Goal: Complete application form: Complete application form

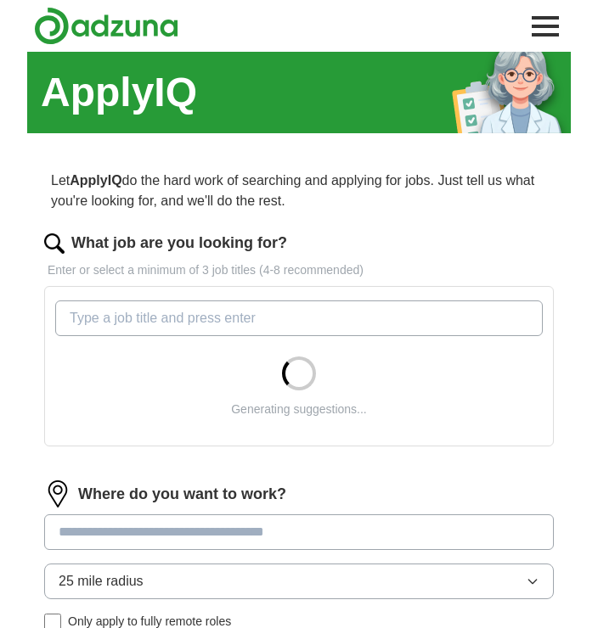
click at [98, 315] on input "What job are you looking for?" at bounding box center [298, 318] width 487 height 36
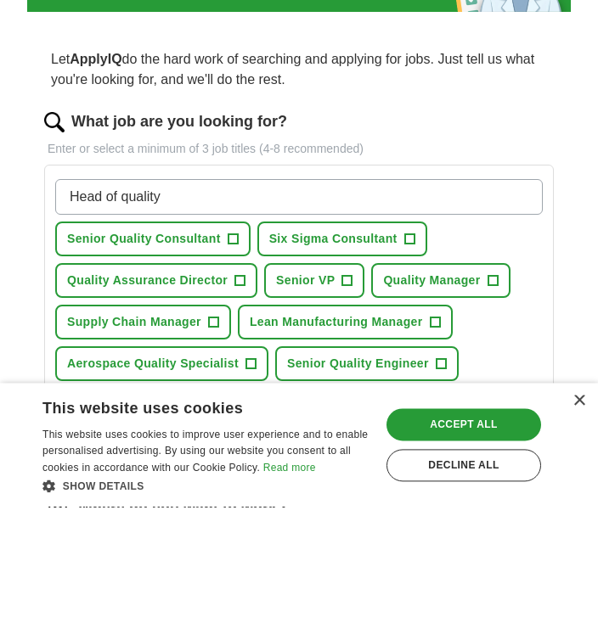
type input "Head of quality"
click at [72, 554] on button "Select all" at bounding box center [82, 564] width 55 height 20
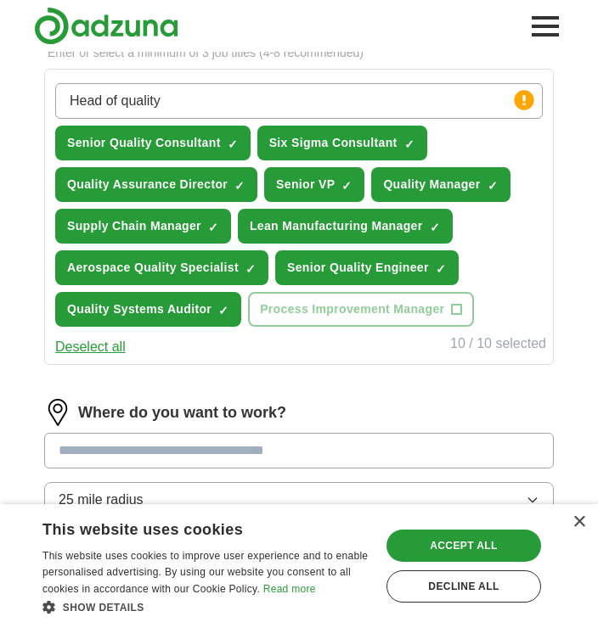
scroll to position [223, 0]
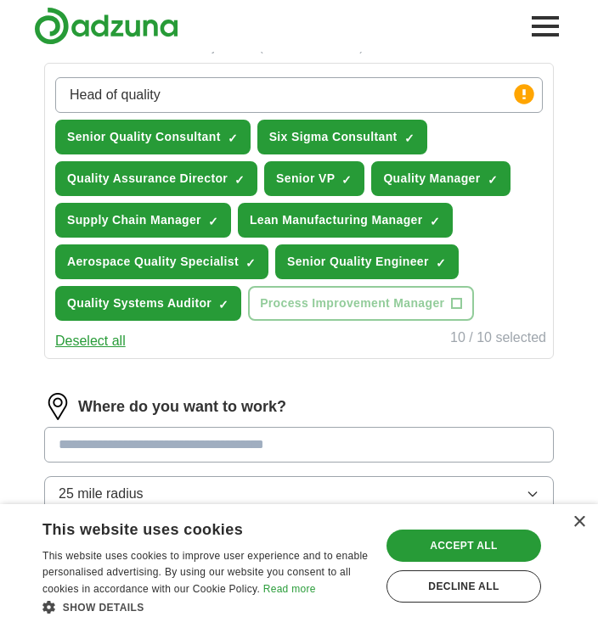
click at [87, 441] on input at bounding box center [298, 445] width 509 height 36
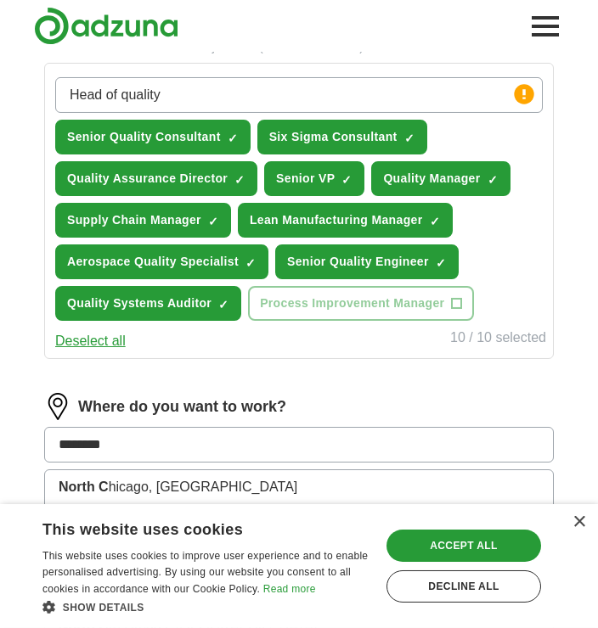
type input "*********"
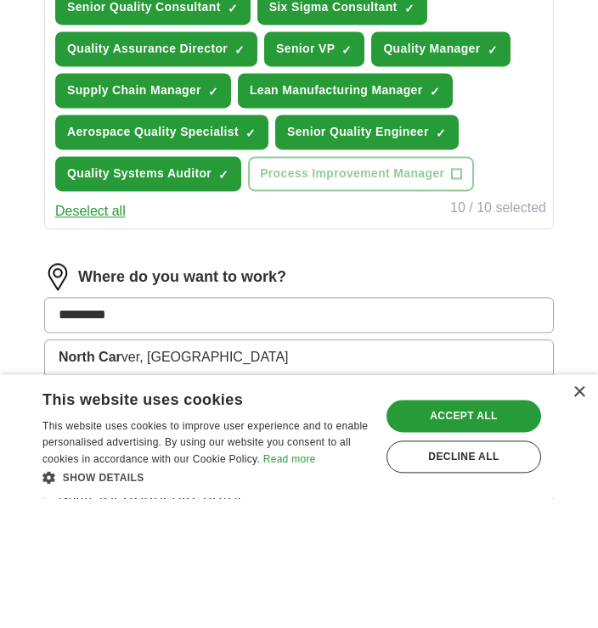
click at [122, 505] on li "North Car olina" at bounding box center [299, 522] width 508 height 35
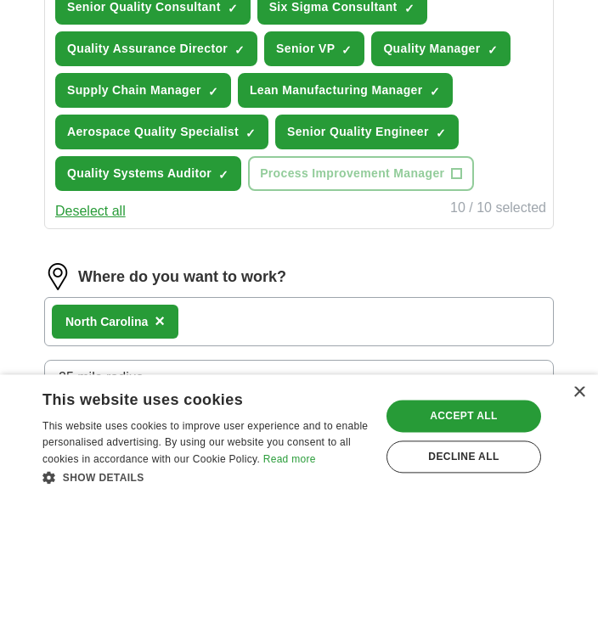
scroll to position [353, 0]
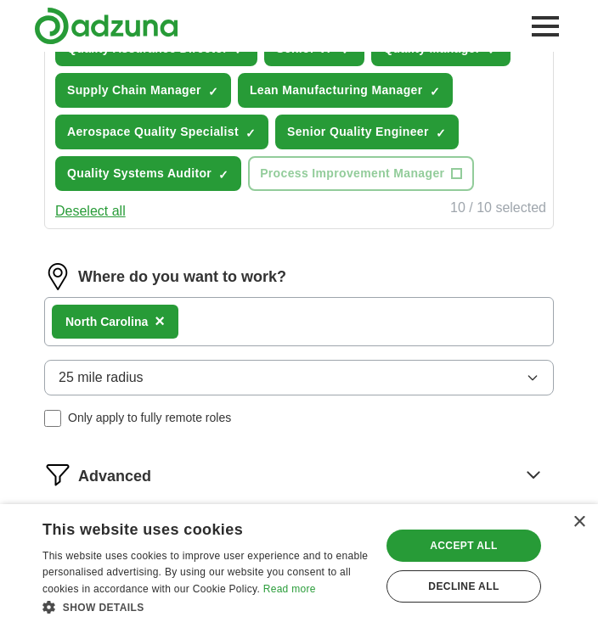
click at [540, 368] on button "25 mile radius" at bounding box center [298, 378] width 509 height 36
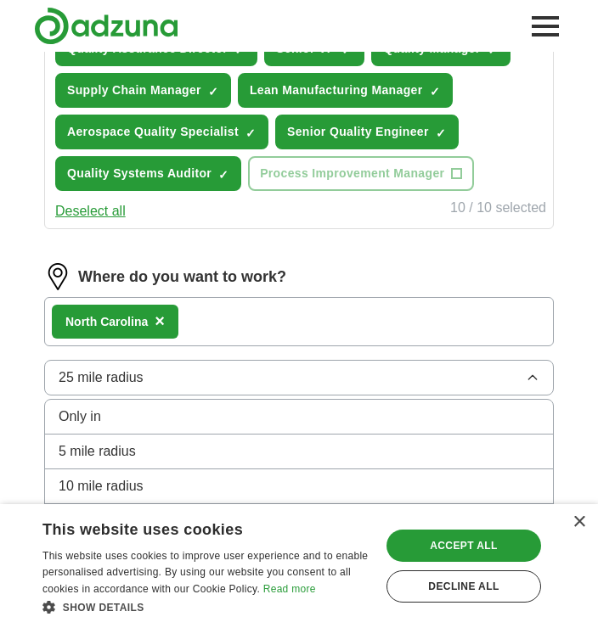
click at [124, 558] on span "50 mile radius" at bounding box center [101, 558] width 85 height 20
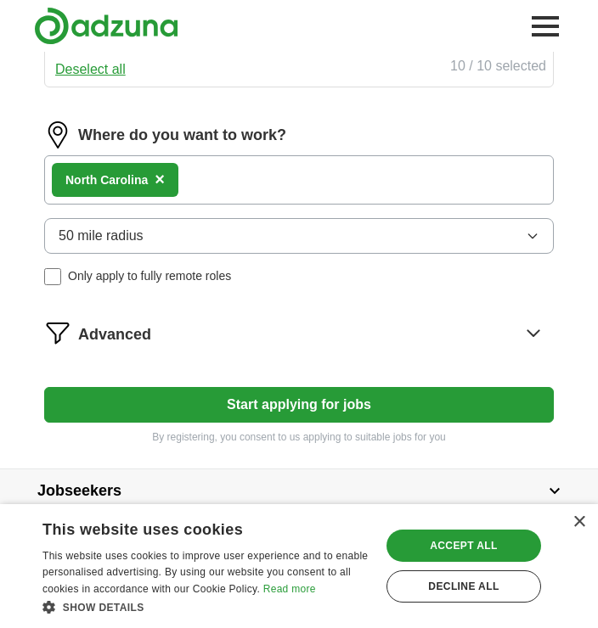
scroll to position [494, 0]
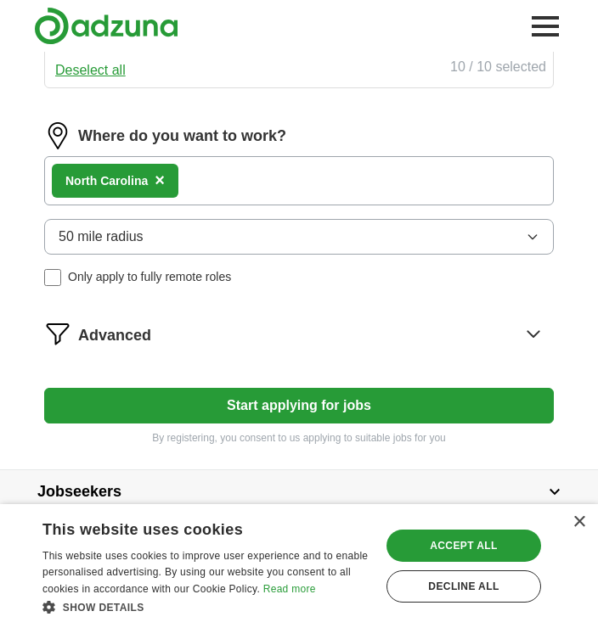
click at [469, 562] on div "Accept all" at bounding box center [463, 546] width 154 height 32
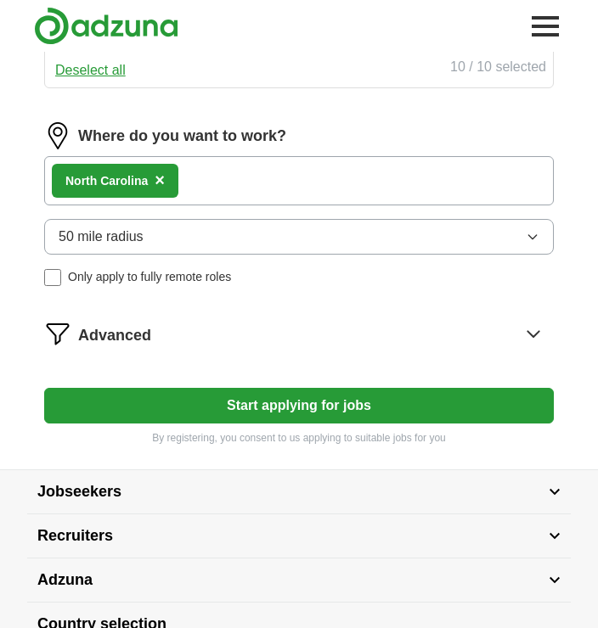
click at [294, 396] on button "Start applying for jobs" at bounding box center [298, 406] width 509 height 36
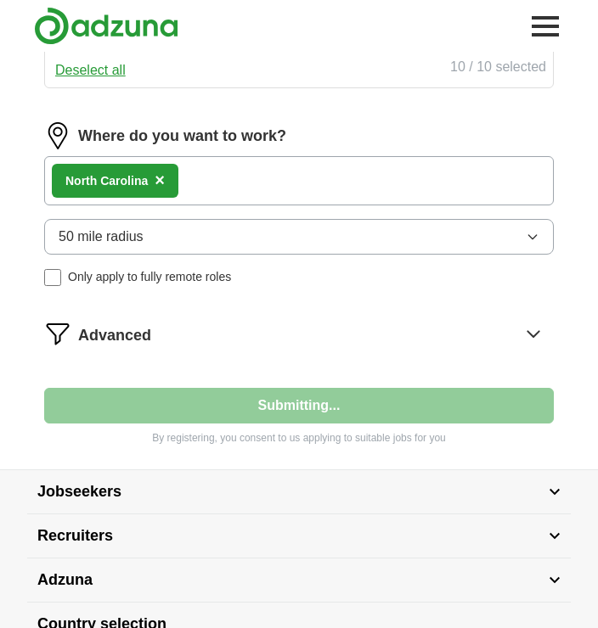
select select "**"
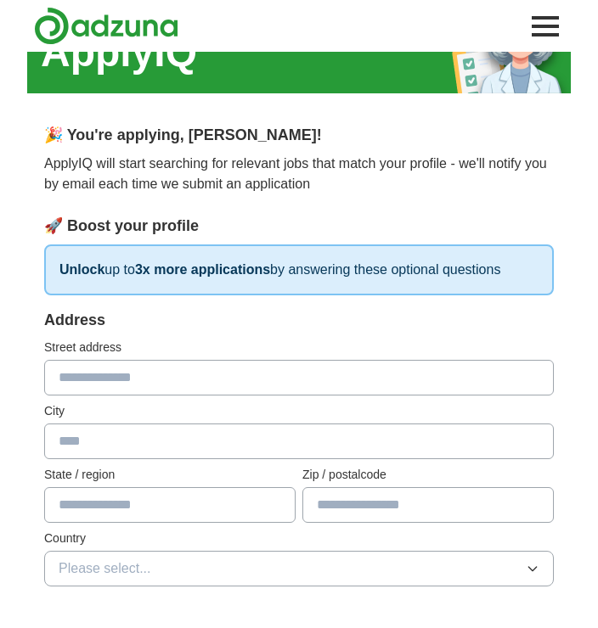
scroll to position [42, 0]
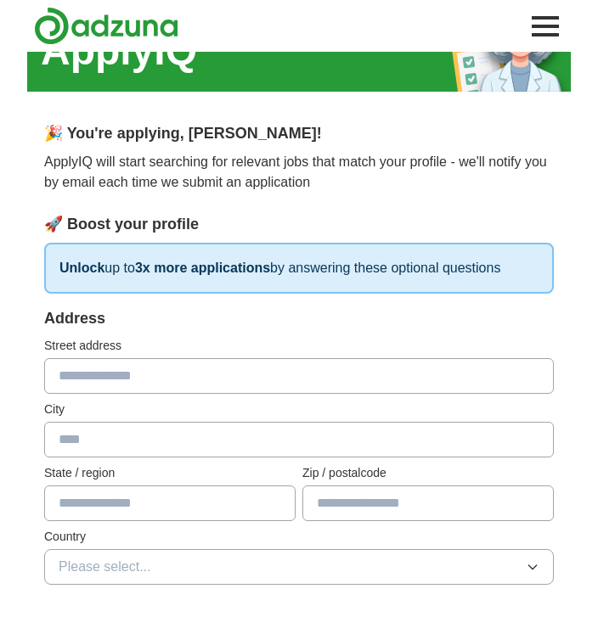
click at [89, 373] on input "text" at bounding box center [298, 376] width 509 height 36
click at [201, 377] on input "**********" at bounding box center [298, 376] width 509 height 36
type input "**********"
click at [74, 448] on input "text" at bounding box center [298, 440] width 509 height 36
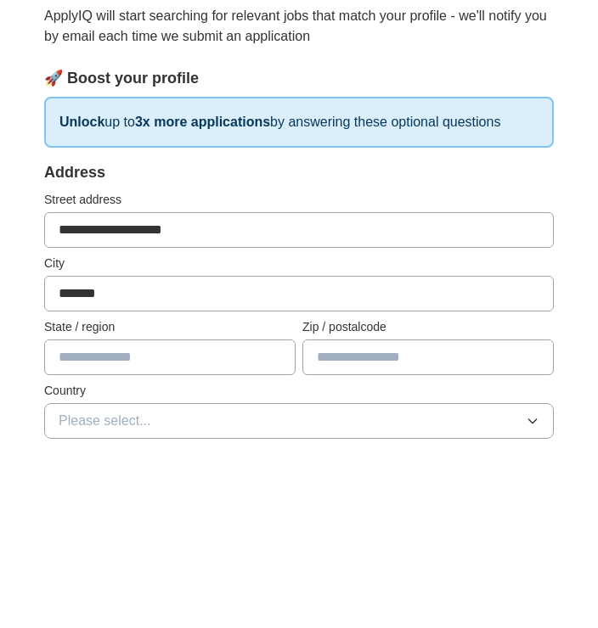
type input "*******"
click at [85, 486] on input "text" at bounding box center [169, 504] width 251 height 36
type input "**********"
click at [342, 486] on input "text" at bounding box center [427, 504] width 251 height 36
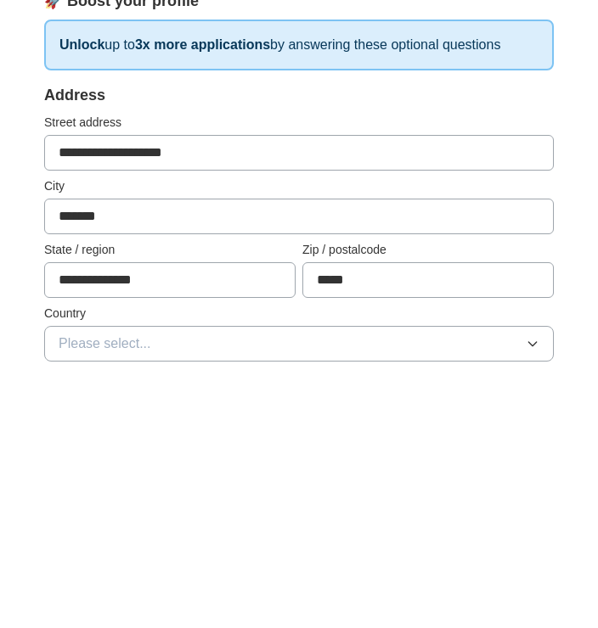
type input "*****"
click at [139, 557] on span "Please select..." at bounding box center [105, 567] width 93 height 20
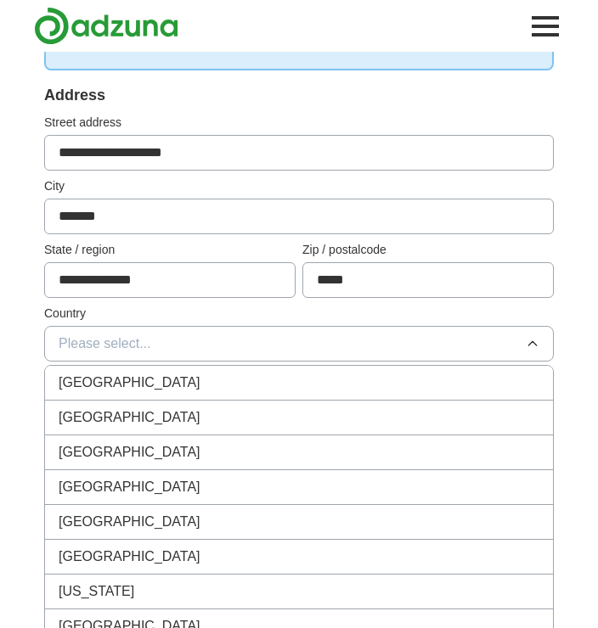
click at [132, 418] on span "[GEOGRAPHIC_DATA]" at bounding box center [130, 417] width 142 height 20
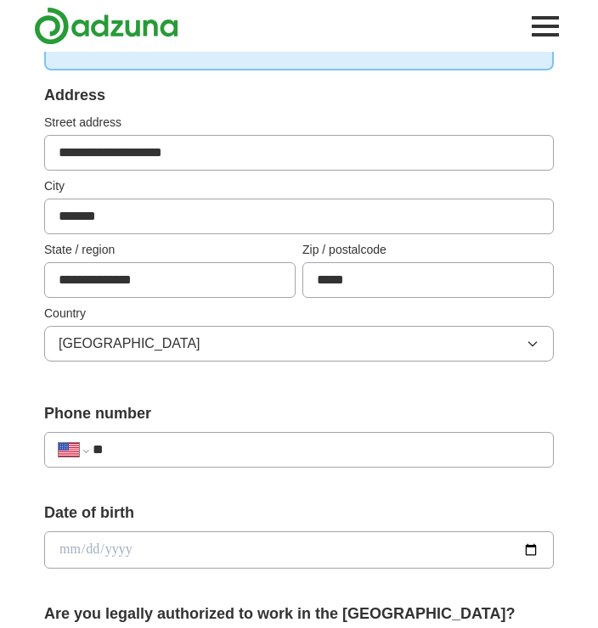
click at [164, 448] on input "**" at bounding box center [316, 450] width 446 height 20
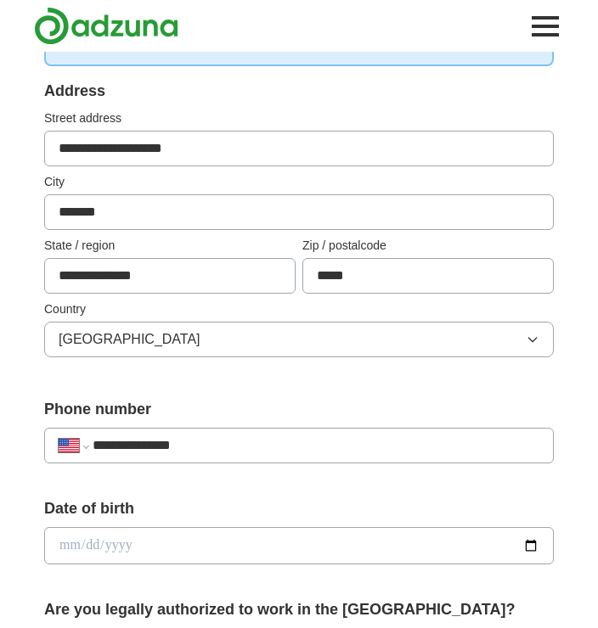
scroll to position [264, 0]
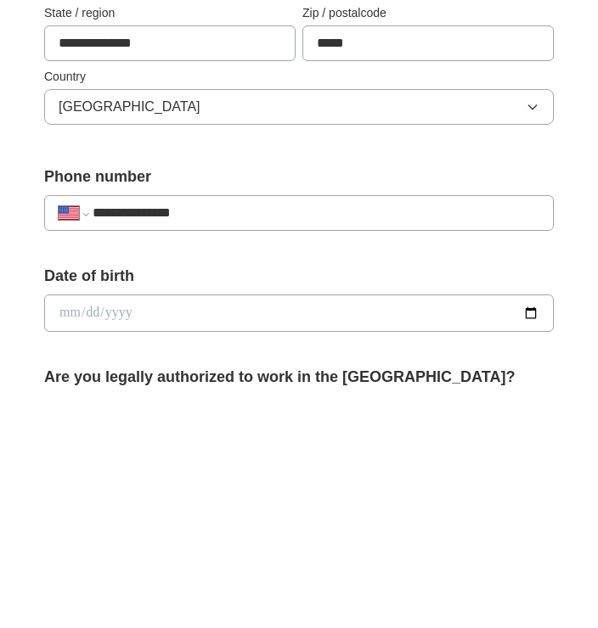
type input "**********"
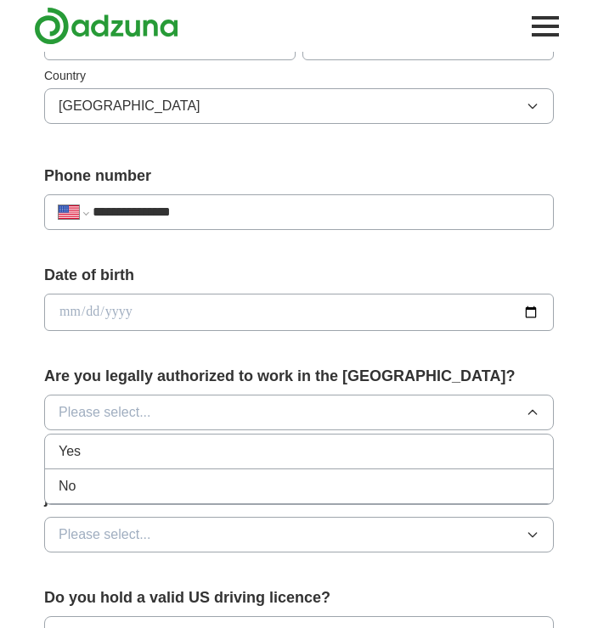
click at [66, 457] on span "Yes" at bounding box center [70, 451] width 22 height 20
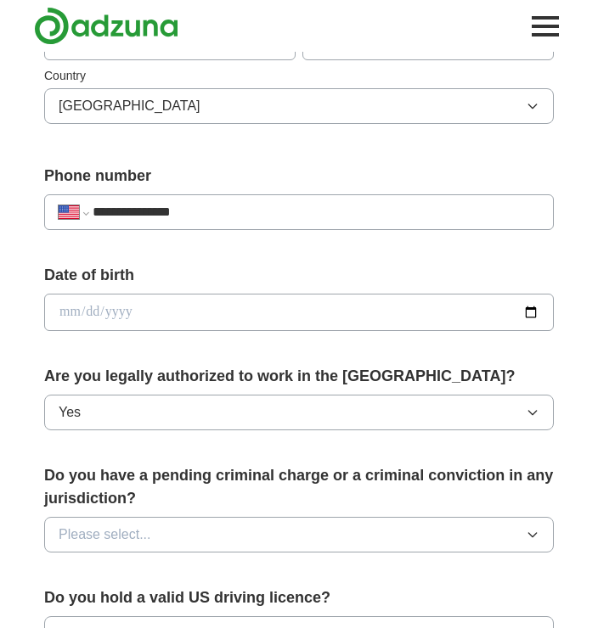
click at [434, 533] on button "Please select..." at bounding box center [298, 535] width 509 height 36
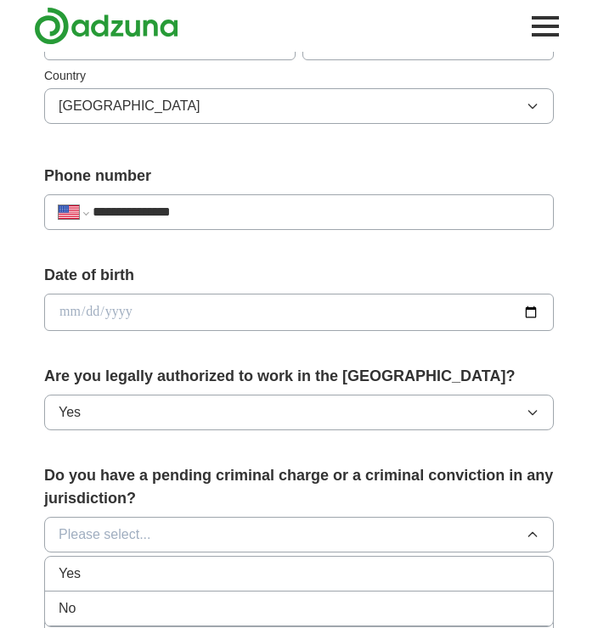
click at [82, 610] on div "No" at bounding box center [299, 608] width 480 height 20
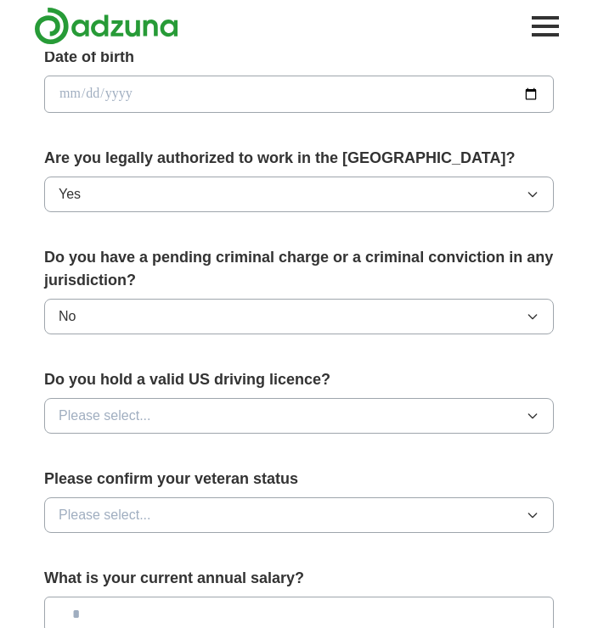
scroll to position [720, 0]
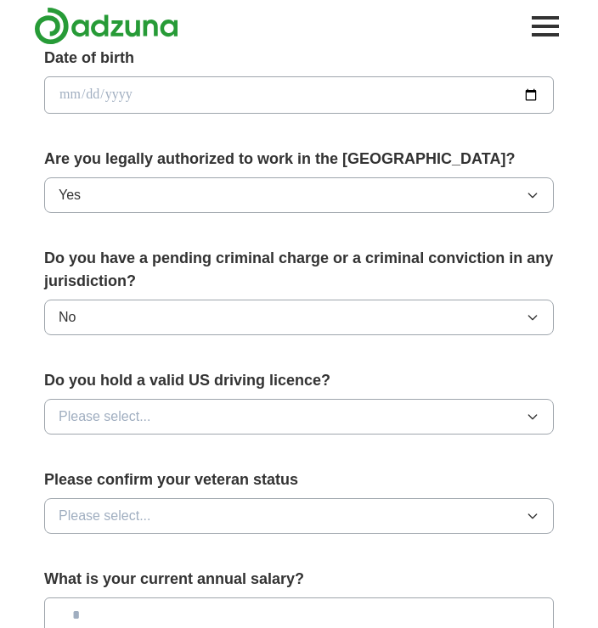
click at [406, 419] on button "Please select..." at bounding box center [298, 417] width 509 height 36
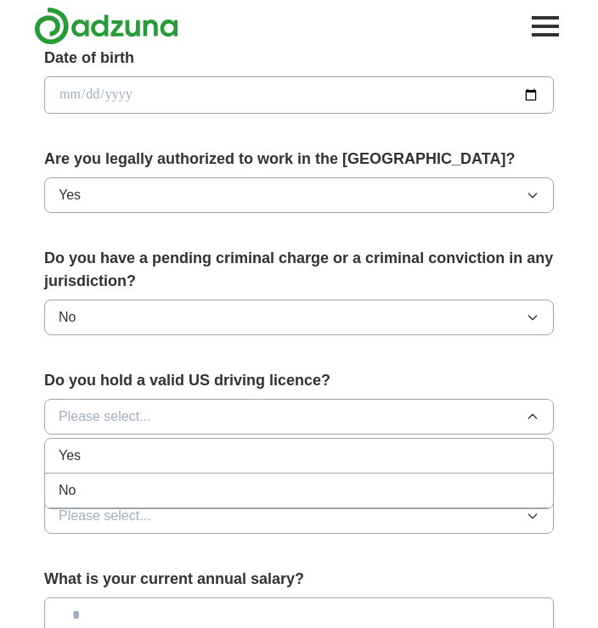
click at [82, 459] on div "Yes" at bounding box center [299, 456] width 480 height 20
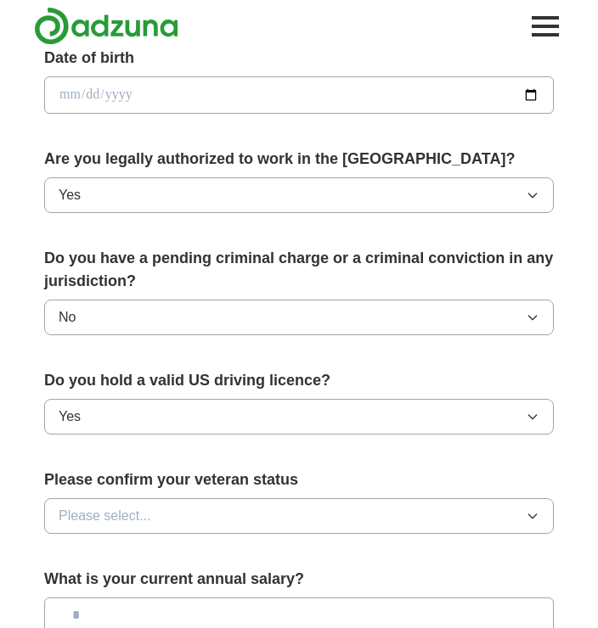
click at [126, 520] on span "Please select..." at bounding box center [105, 516] width 93 height 20
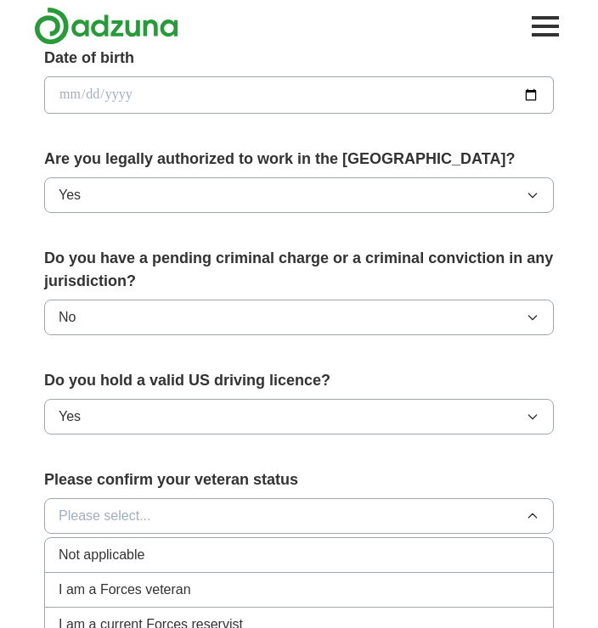
click at [125, 519] on span "Please select..." at bounding box center [105, 516] width 93 height 20
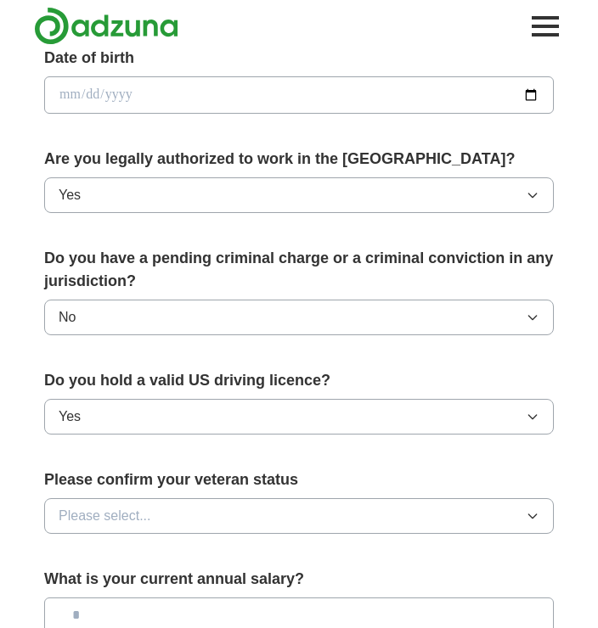
click at [132, 521] on span "Please select..." at bounding box center [105, 516] width 93 height 20
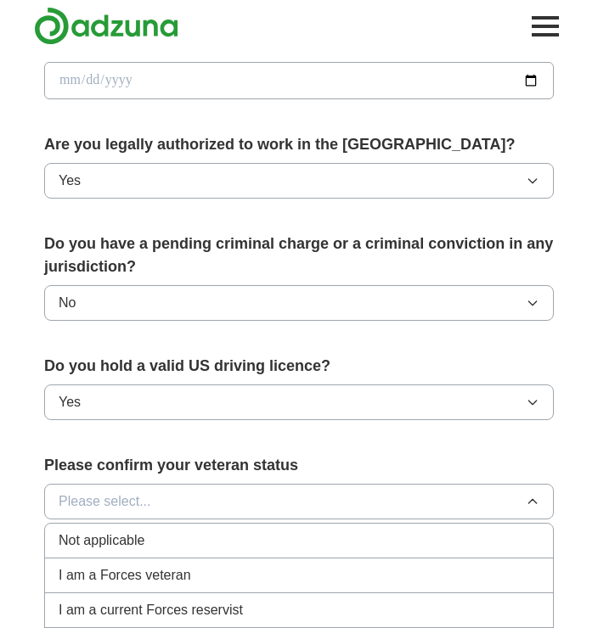
scroll to position [733, 0]
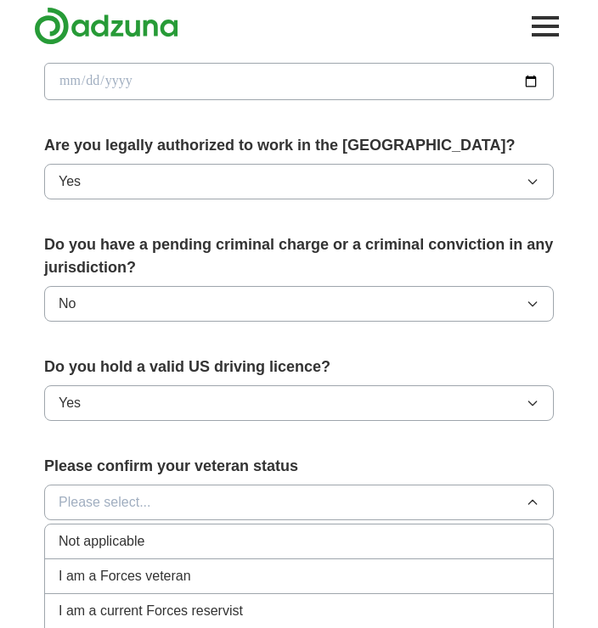
click at [115, 544] on span "Not applicable" at bounding box center [102, 541] width 86 height 20
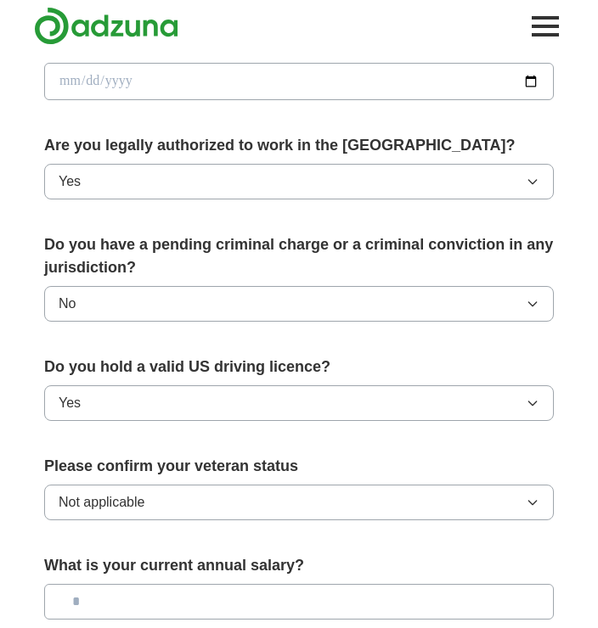
click at [108, 602] on input "text" at bounding box center [298, 602] width 509 height 36
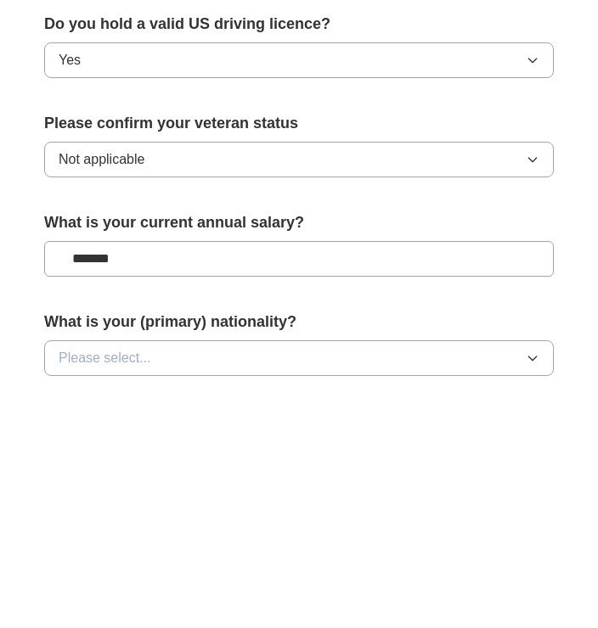
type input "********"
click at [144, 584] on span "Please select..." at bounding box center [105, 594] width 93 height 20
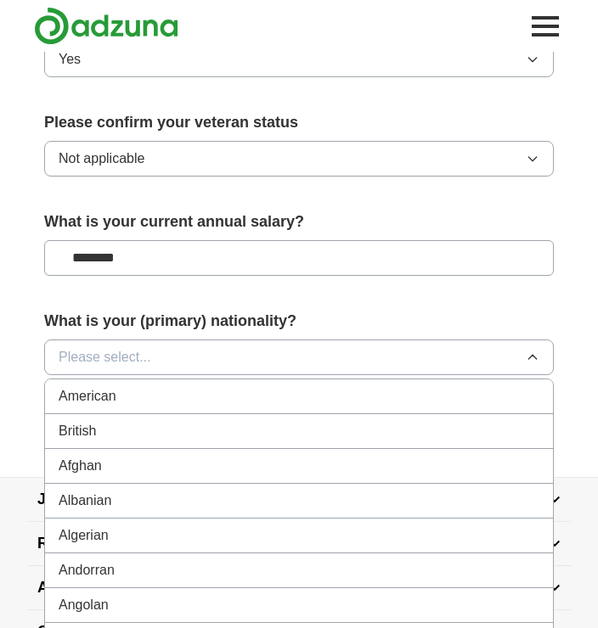
click at [78, 436] on span "British" at bounding box center [77, 431] width 37 height 20
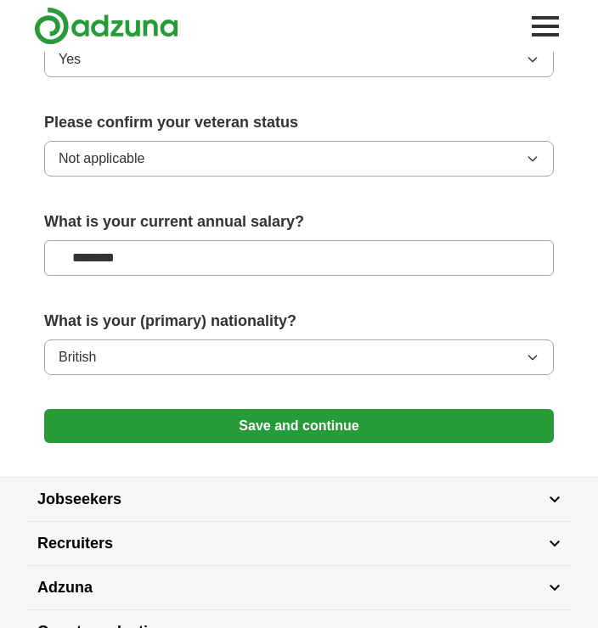
click at [310, 430] on button "Save and continue" at bounding box center [298, 426] width 509 height 34
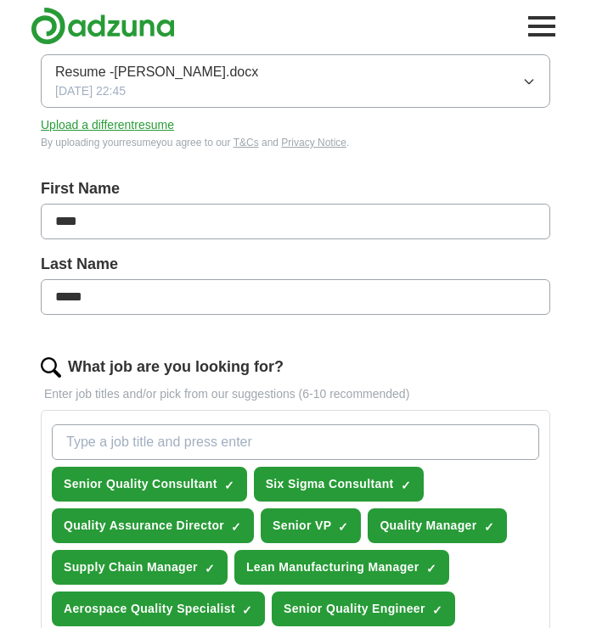
scroll to position [255, 0]
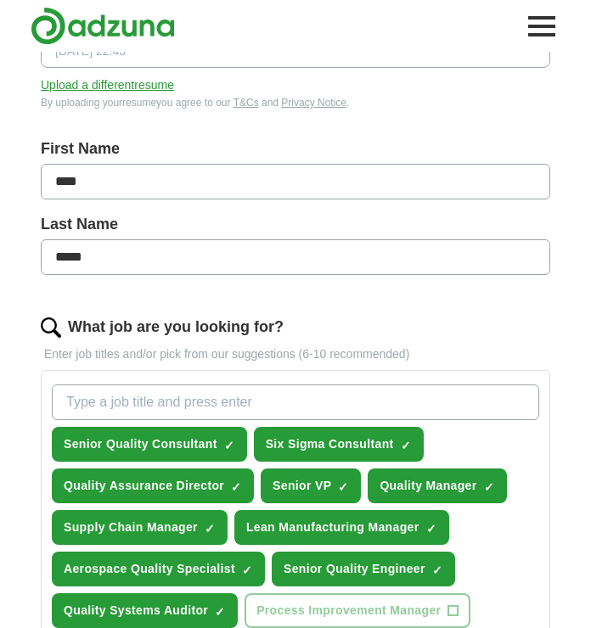
click at [221, 605] on span "✓" at bounding box center [220, 612] width 10 height 14
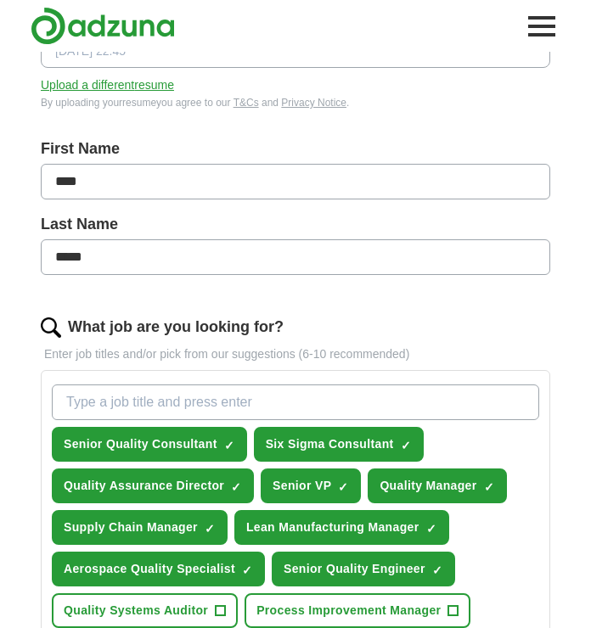
click at [81, 401] on input "What job are you looking for?" at bounding box center [295, 403] width 487 height 36
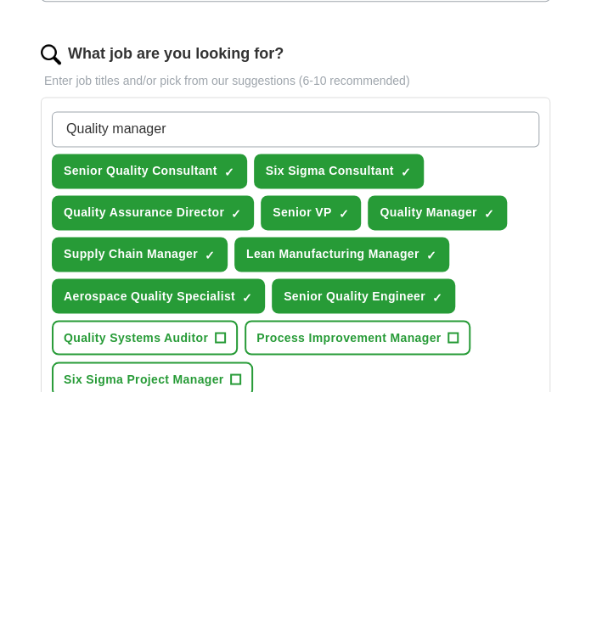
scroll to position [291, 0]
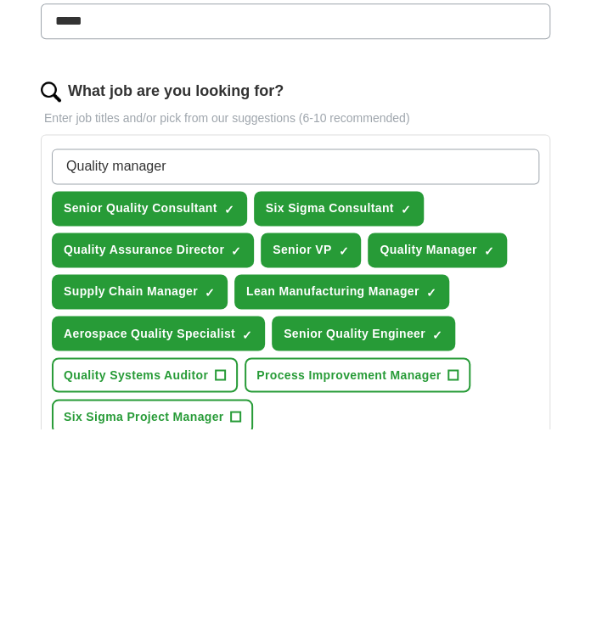
click at [341, 444] on span "✓" at bounding box center [343, 451] width 10 height 14
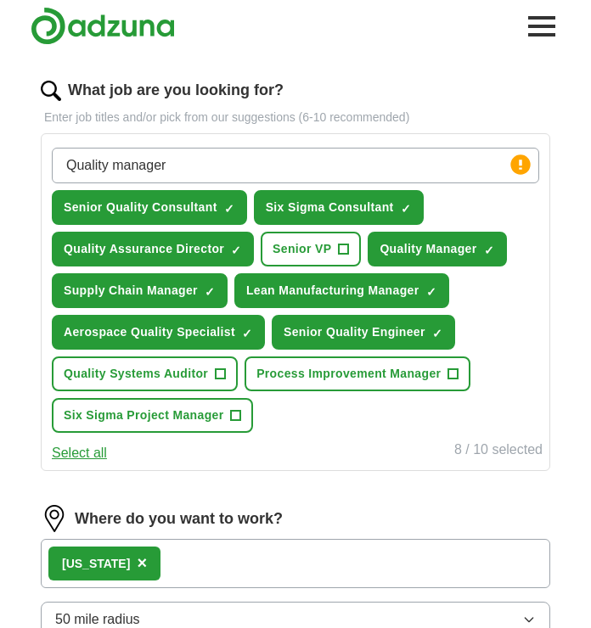
click at [453, 379] on span "+" at bounding box center [453, 375] width 10 height 14
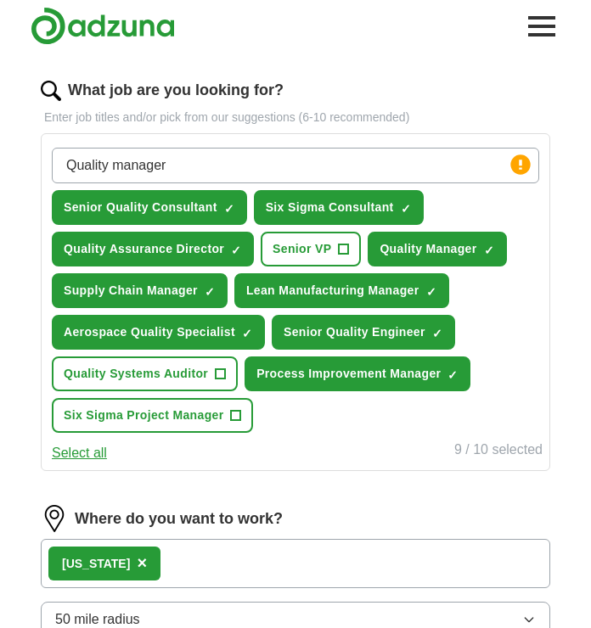
click at [520, 158] on circle at bounding box center [520, 164] width 20 height 20
click at [524, 163] on circle at bounding box center [520, 164] width 20 height 20
click at [189, 171] on input "Quality manager" at bounding box center [295, 166] width 487 height 36
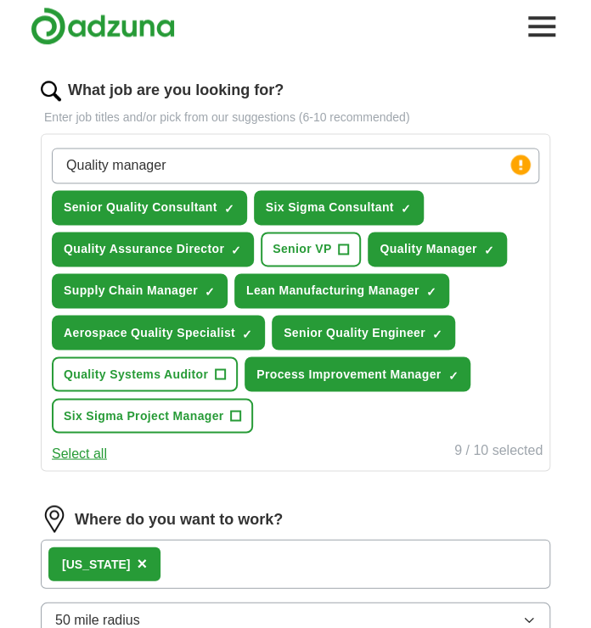
scroll to position [491, 0]
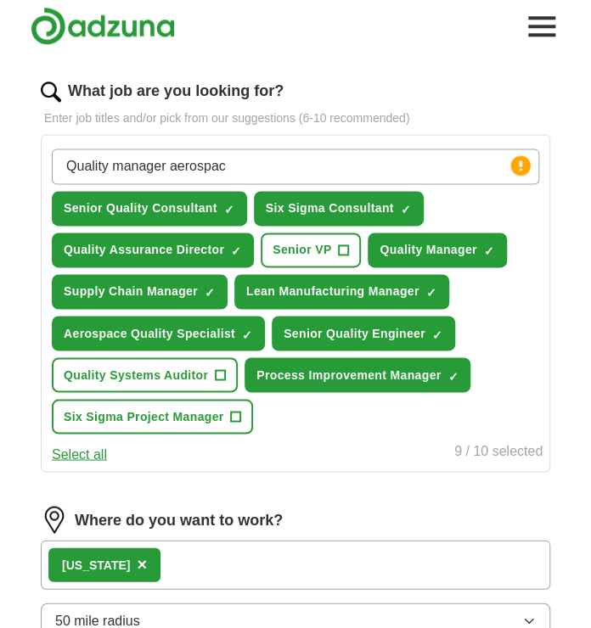
type input "Quality manager aerospace"
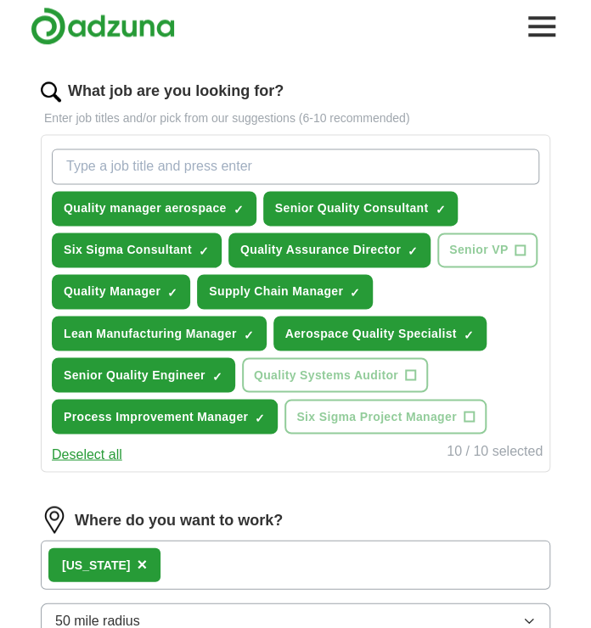
click at [225, 210] on span "Quality manager aerospace" at bounding box center [145, 208] width 163 height 18
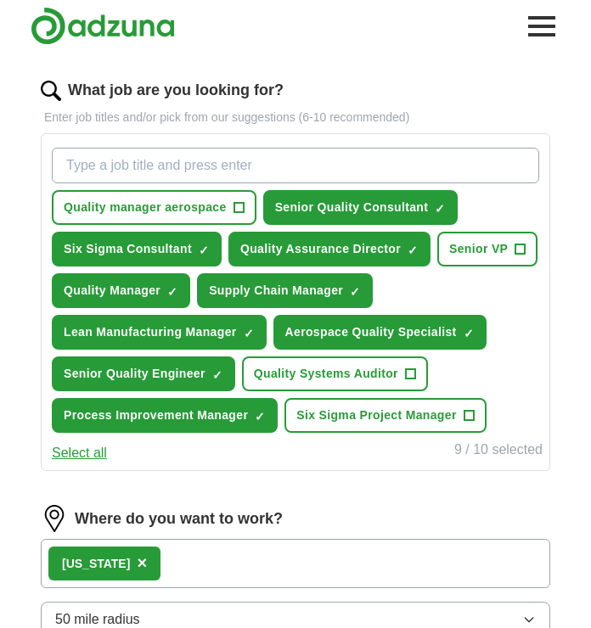
click at [239, 204] on span "+" at bounding box center [238, 208] width 10 height 14
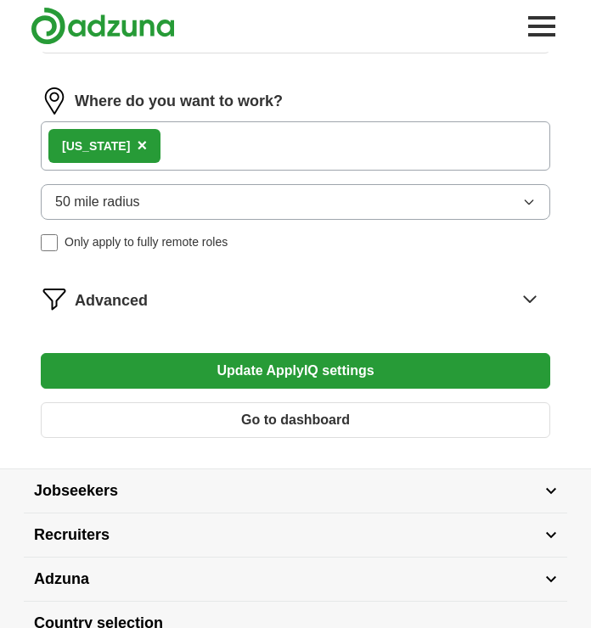
scroll to position [908, 0]
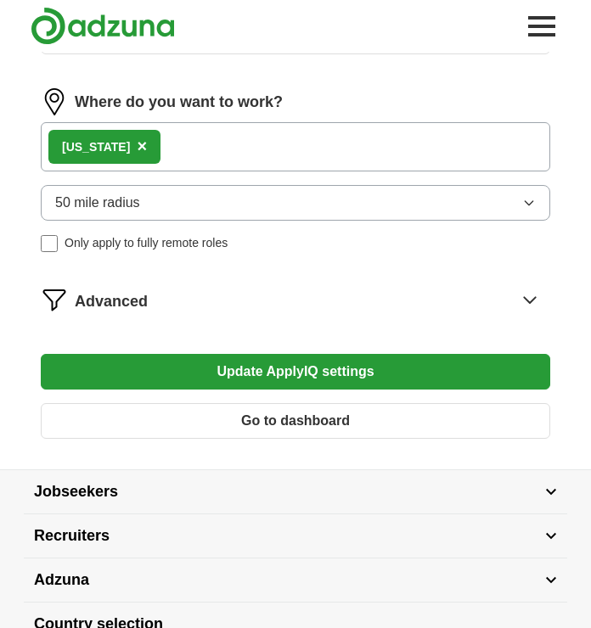
click at [322, 371] on button "Update ApplyIQ settings" at bounding box center [295, 372] width 509 height 36
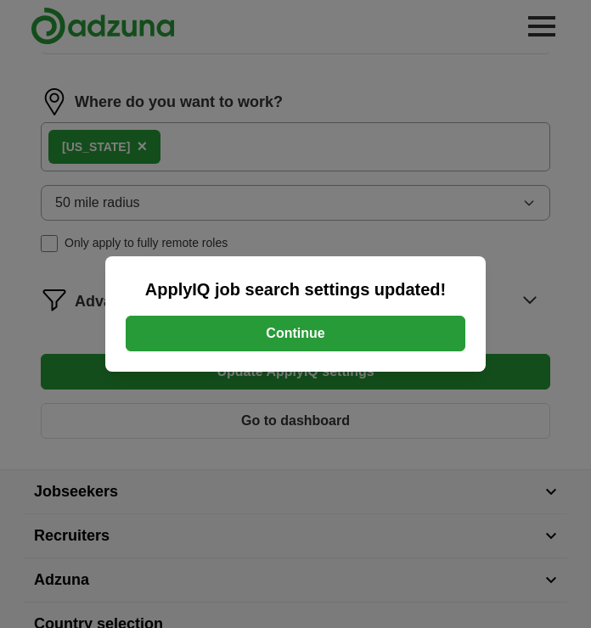
click at [297, 351] on button "Continue" at bounding box center [296, 334] width 340 height 36
